Goal: Task Accomplishment & Management: Use online tool/utility

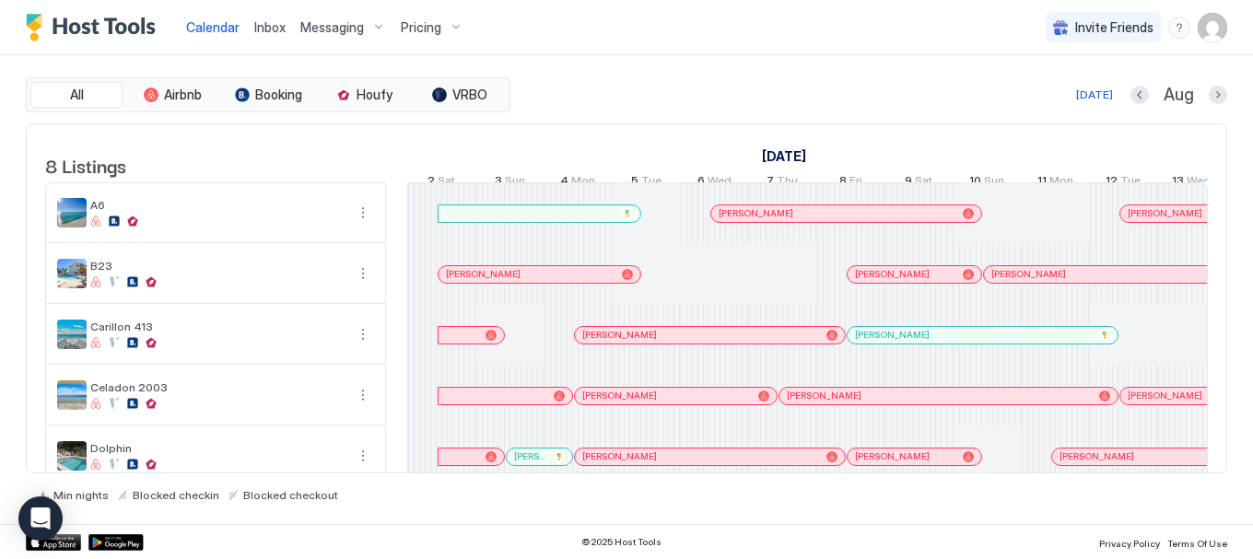
scroll to position [0, 1023]
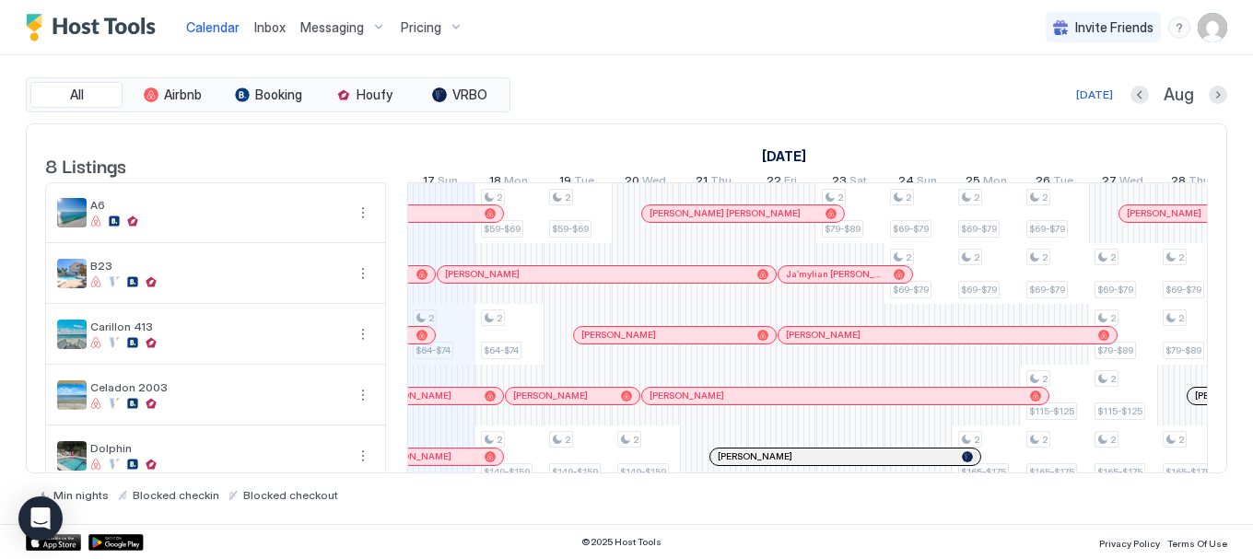
click at [850, 282] on div at bounding box center [850, 274] width 15 height 15
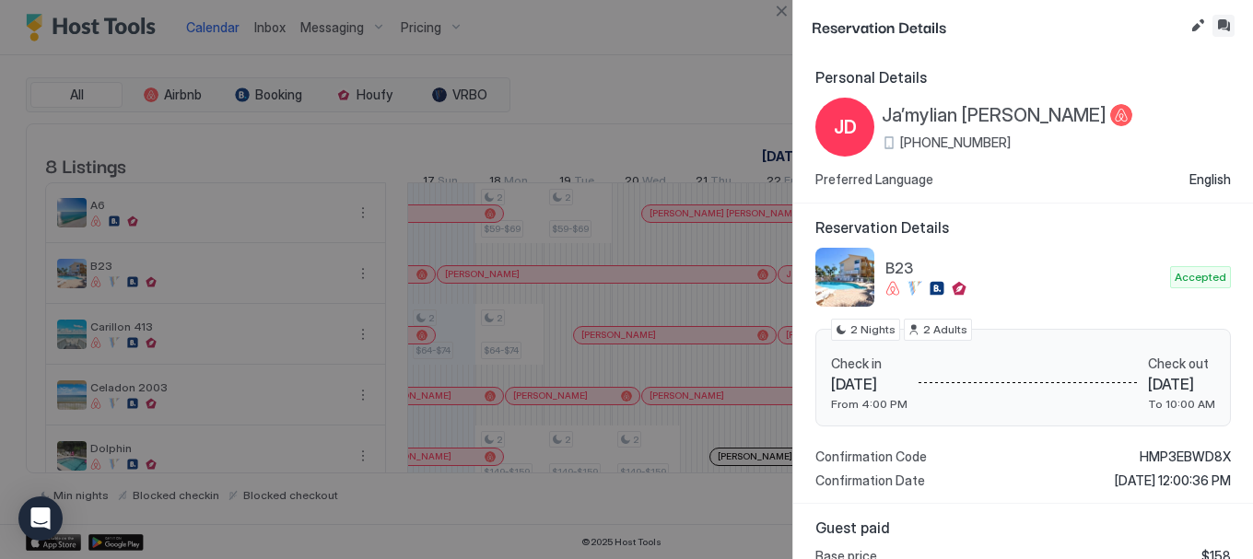
click at [1229, 26] on button "Inbox" at bounding box center [1223, 26] width 22 height 22
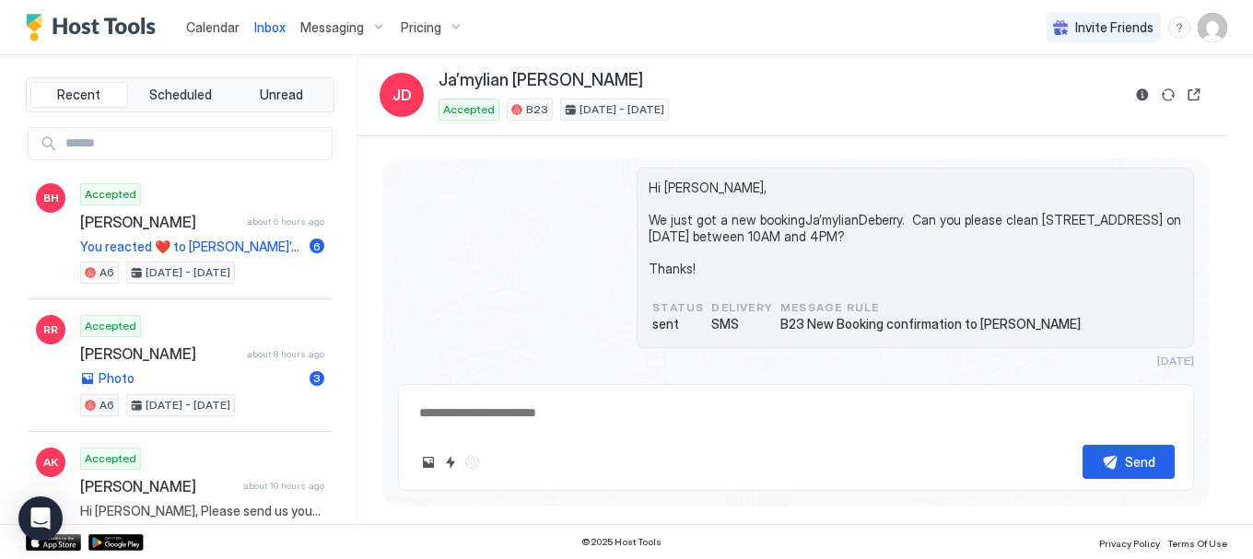
scroll to position [297, 0]
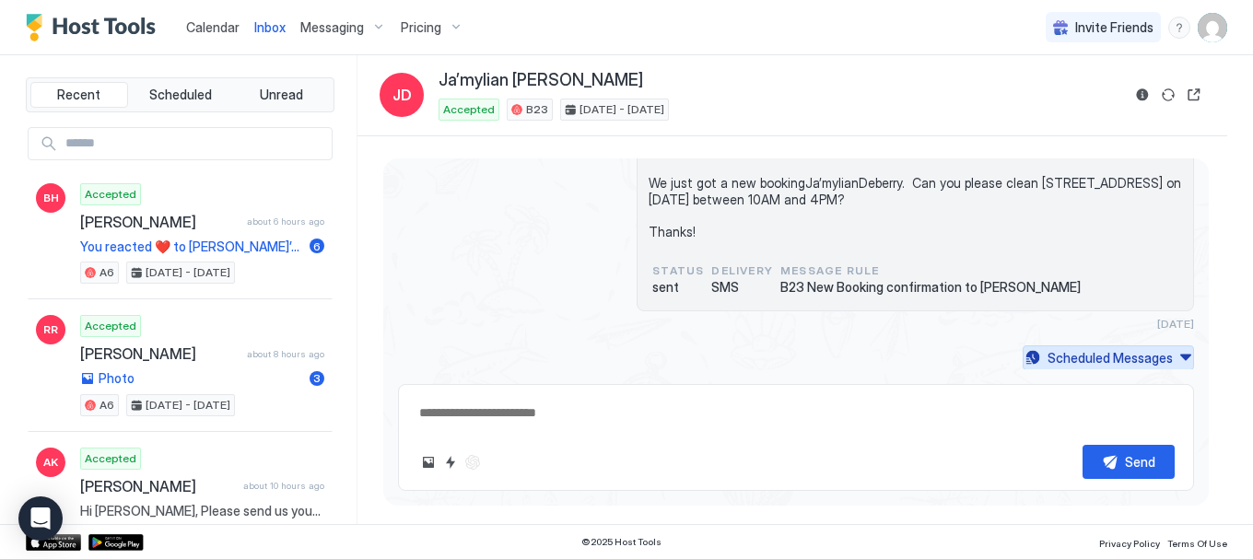
click at [1115, 357] on div "Scheduled Messages" at bounding box center [1109, 357] width 125 height 19
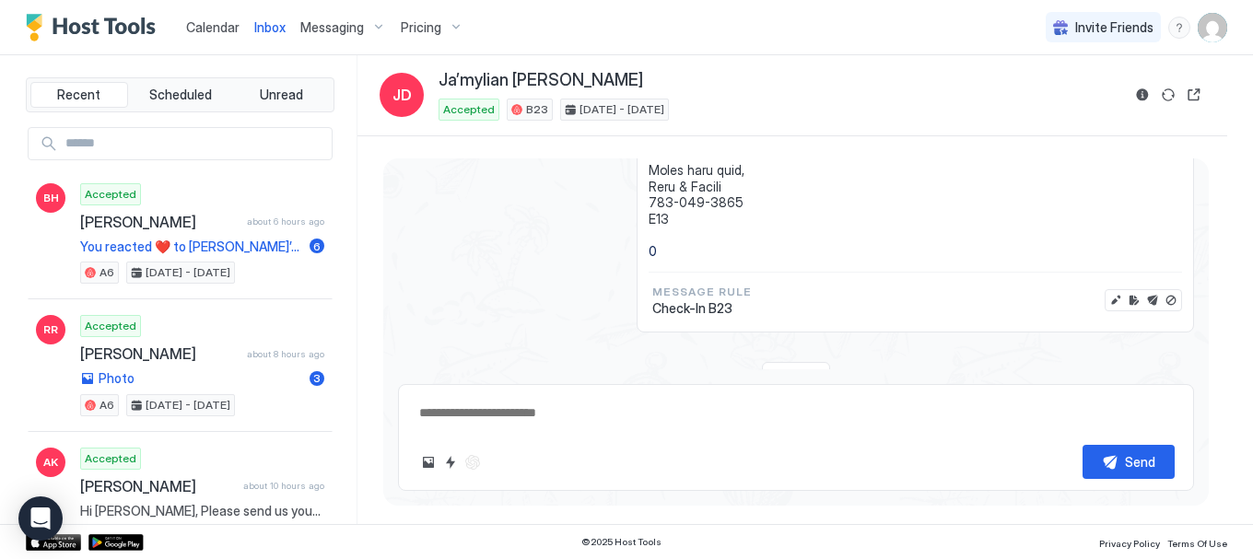
scroll to position [1342, 0]
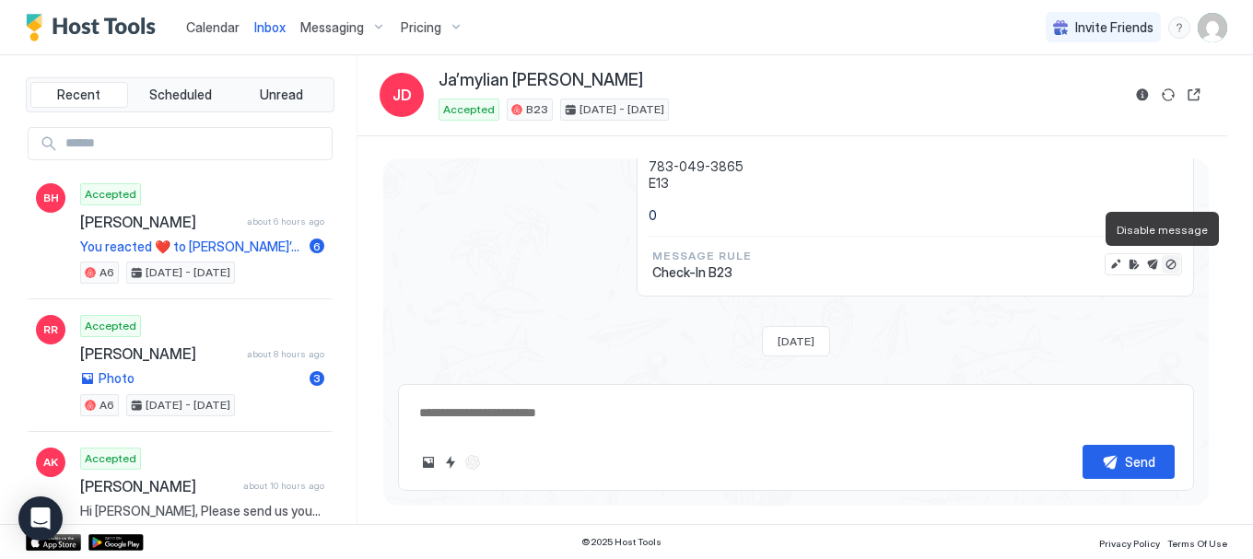
click at [1161, 268] on button "Disable message" at bounding box center [1170, 264] width 18 height 18
type textarea "*"
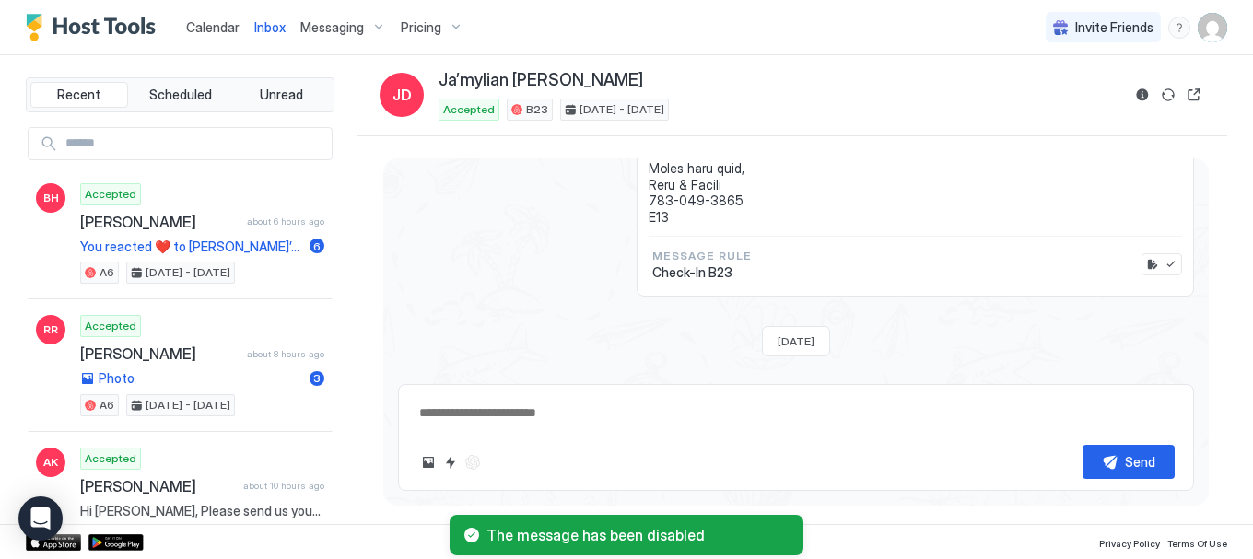
click at [206, 32] on span "Calendar" at bounding box center [212, 27] width 53 height 16
